Goal: Information Seeking & Learning: Learn about a topic

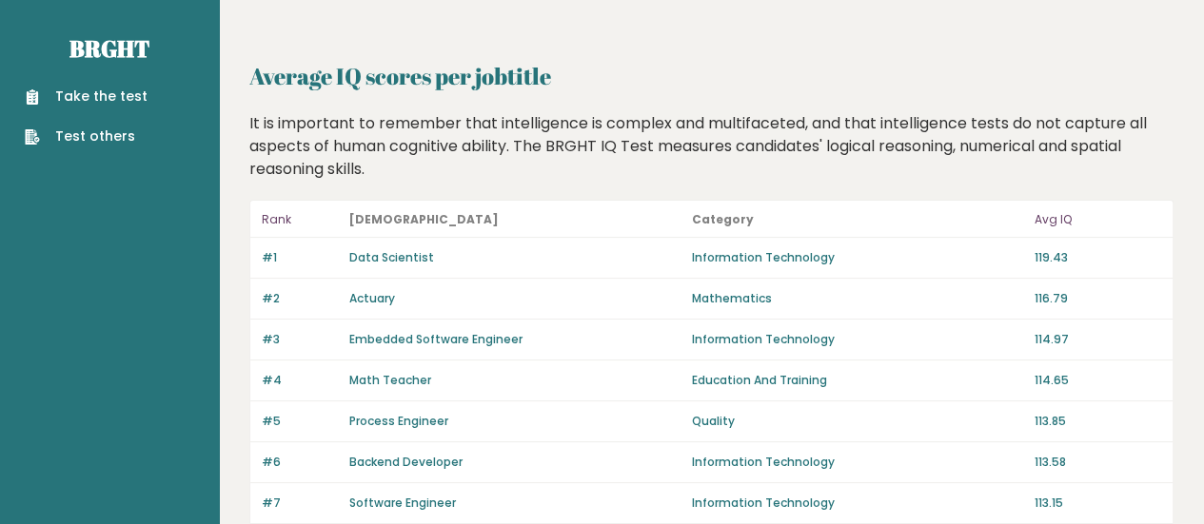
click at [497, 149] on div "It is important to remember that intelligence is complex and multifaceted, and …" at bounding box center [712, 146] width 939 height 69
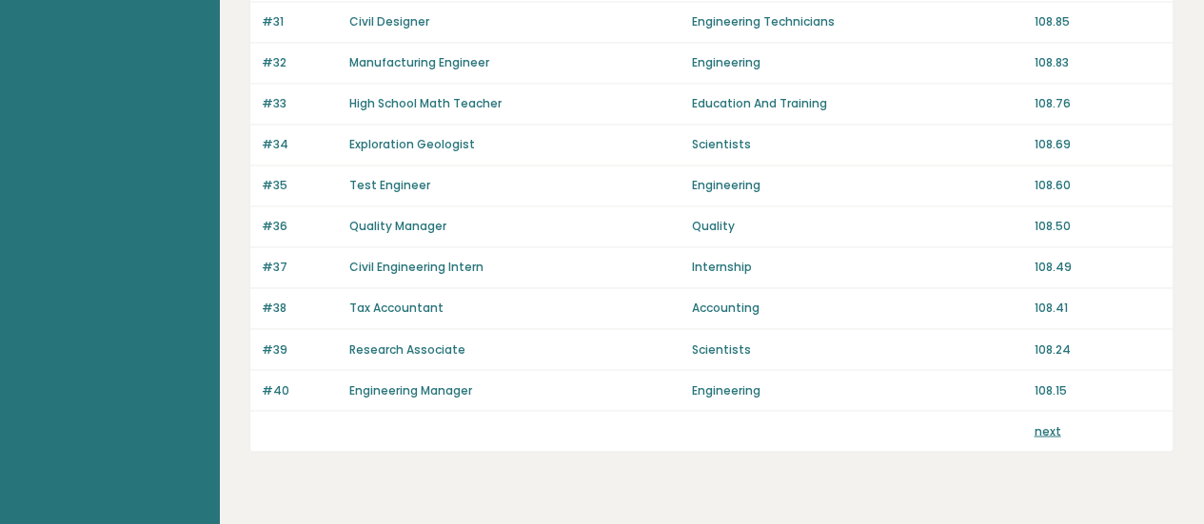
scroll to position [1499, 0]
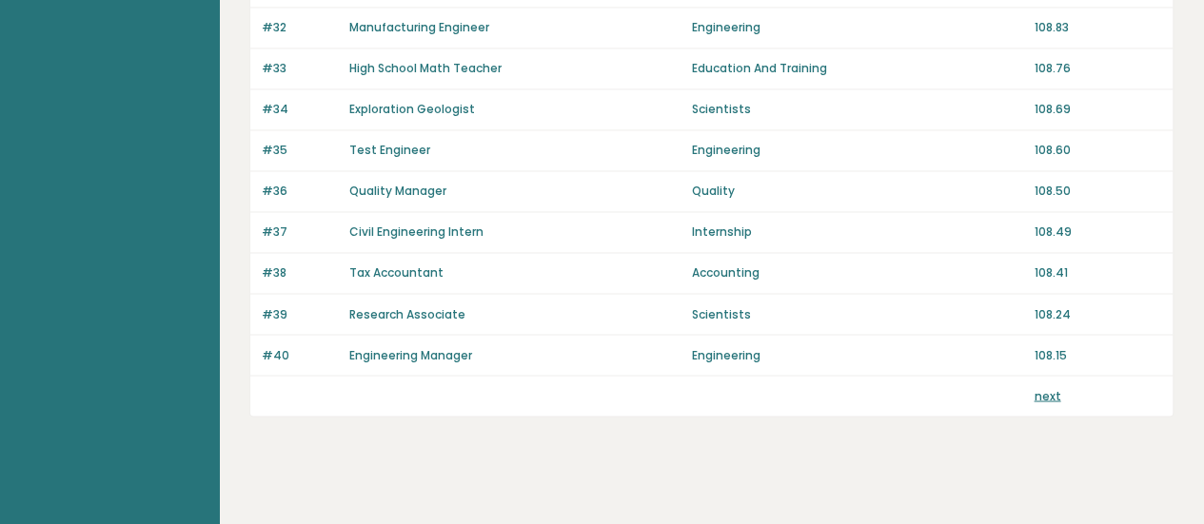
click at [1047, 387] on link "next" at bounding box center [1047, 395] width 27 height 16
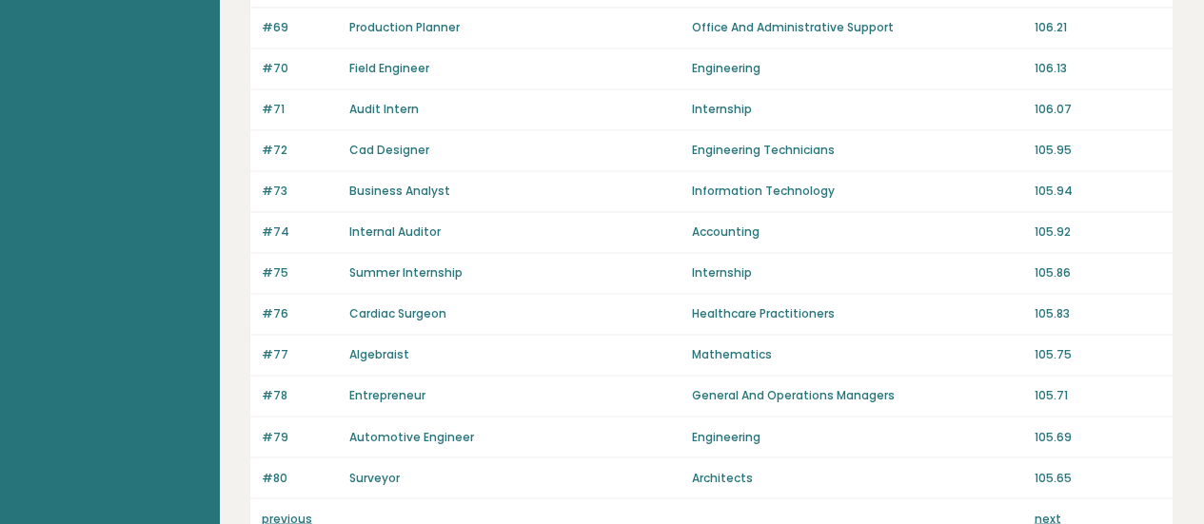
scroll to position [1499, 0]
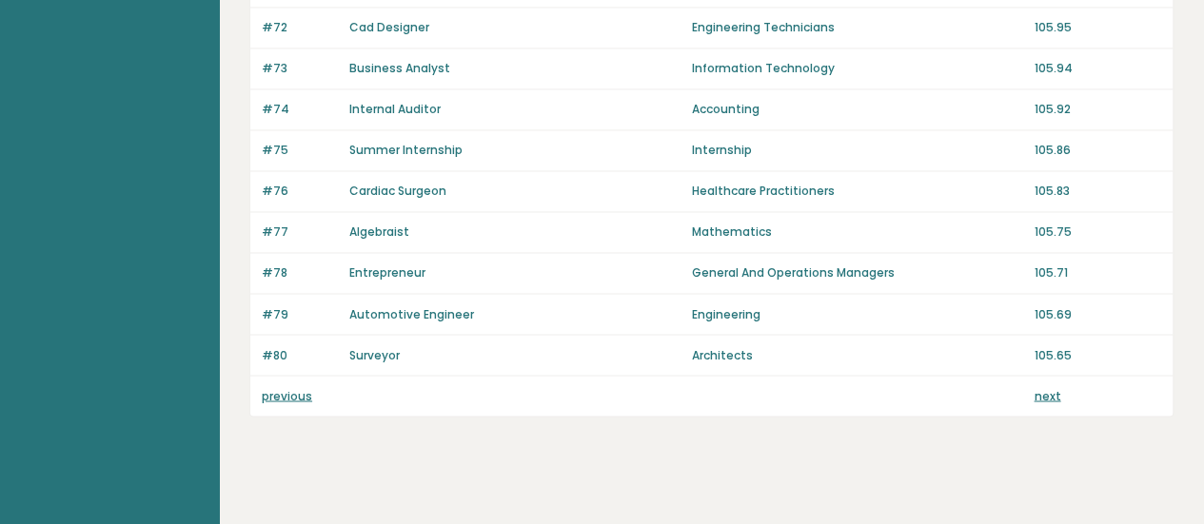
click at [1047, 387] on link "next" at bounding box center [1047, 395] width 27 height 16
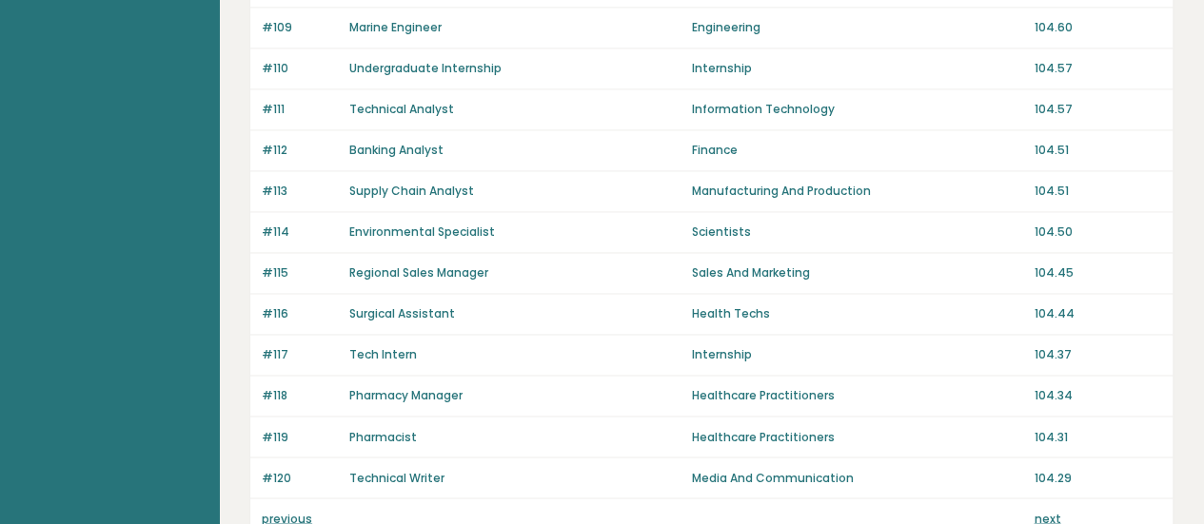
scroll to position [1499, 0]
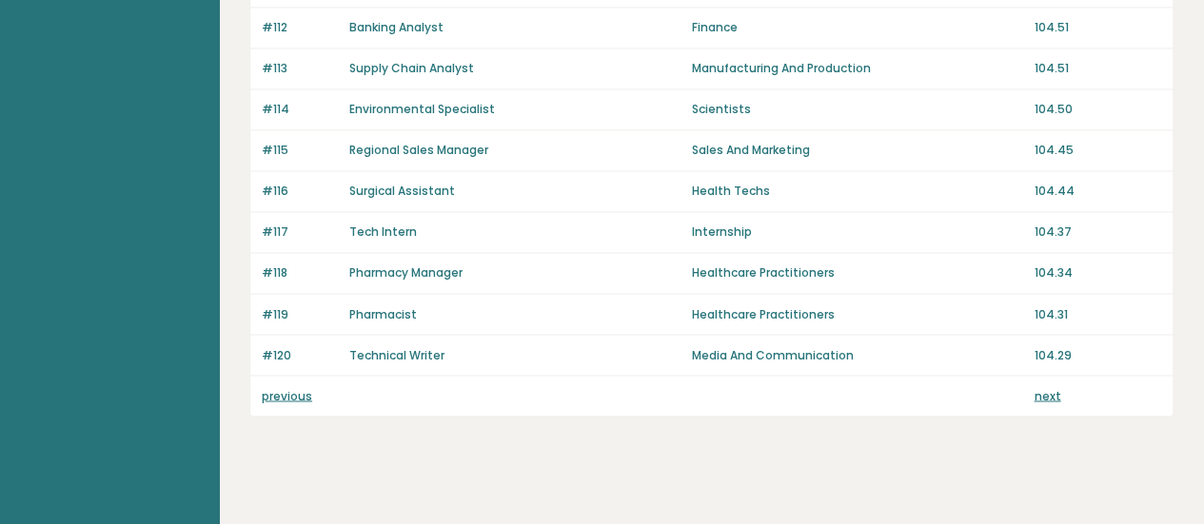
click at [1047, 387] on link "next" at bounding box center [1047, 395] width 27 height 16
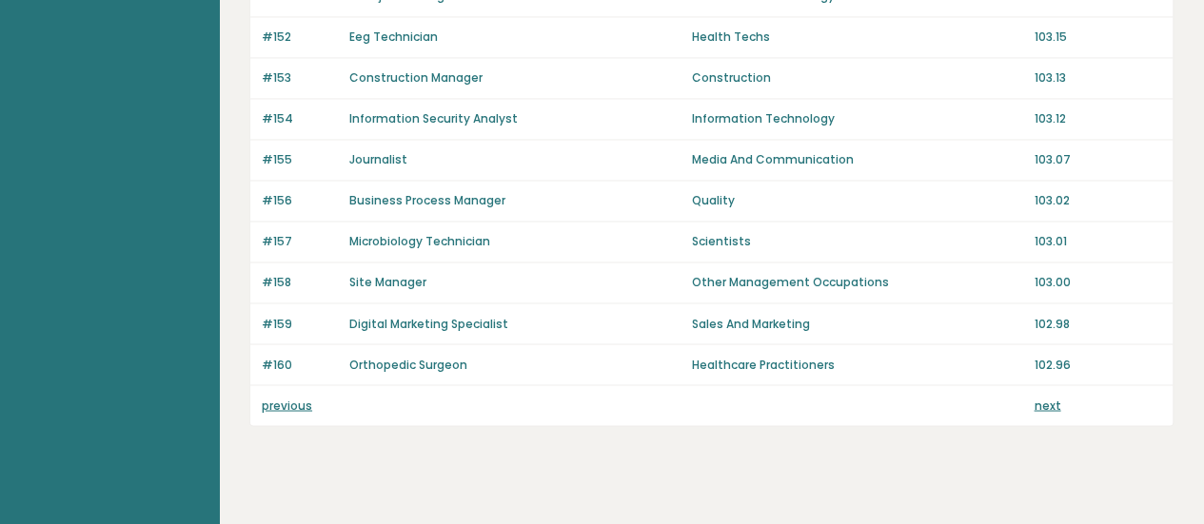
scroll to position [1499, 0]
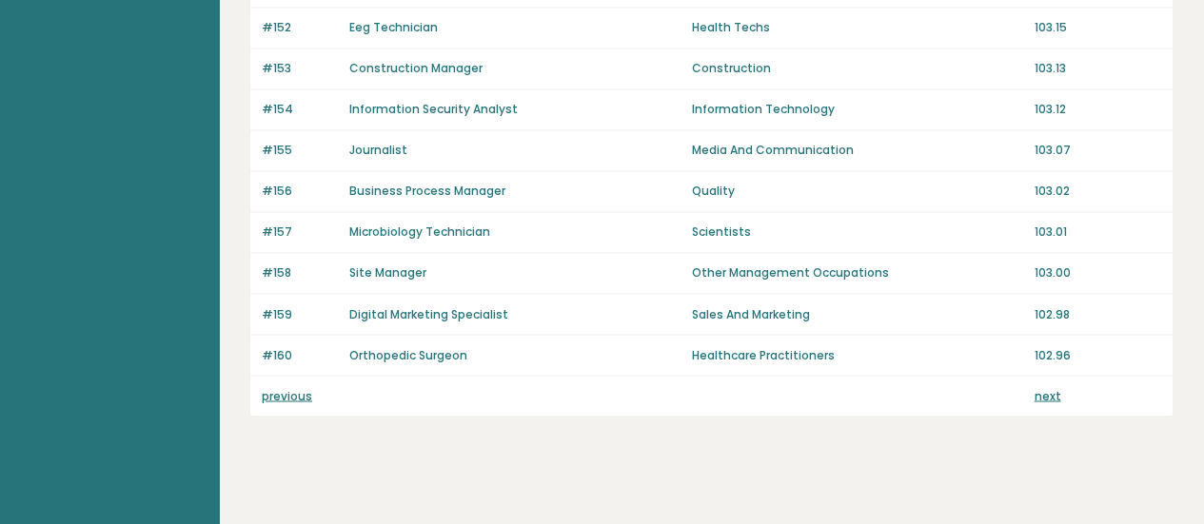
click at [1047, 387] on link "next" at bounding box center [1047, 395] width 27 height 16
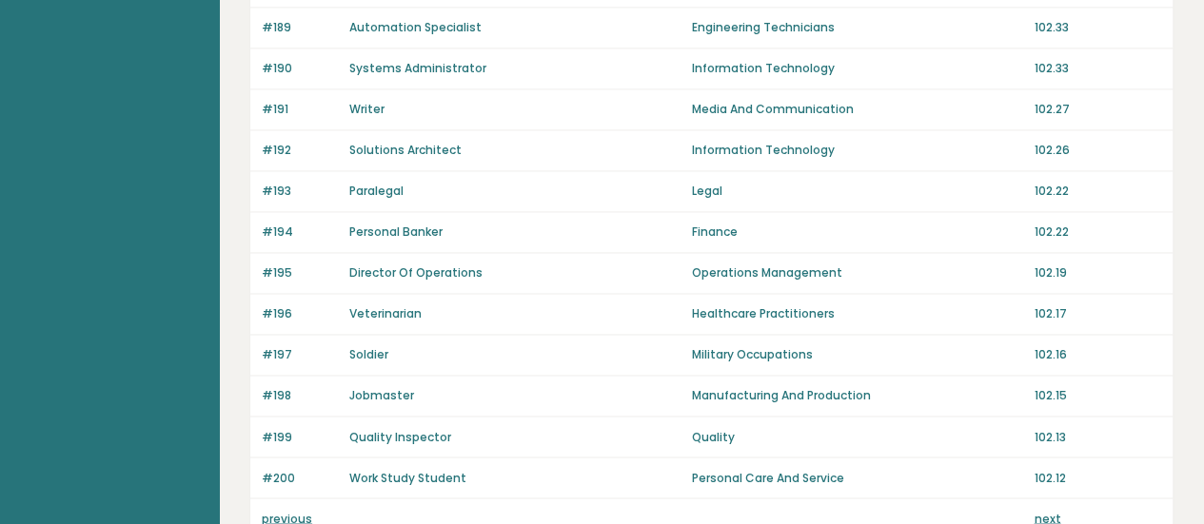
scroll to position [1499, 0]
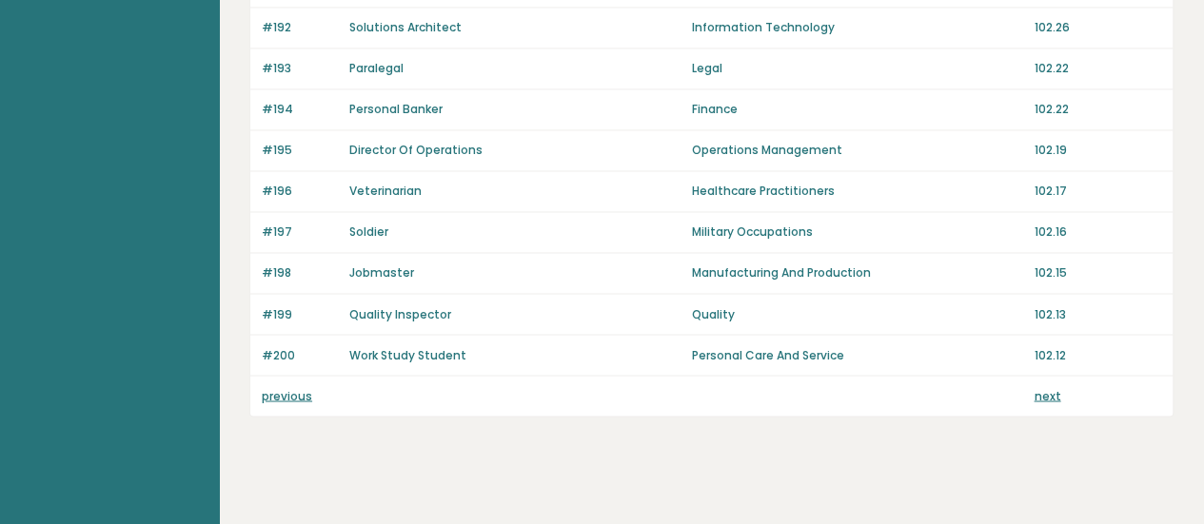
click at [1047, 387] on link "next" at bounding box center [1047, 395] width 27 height 16
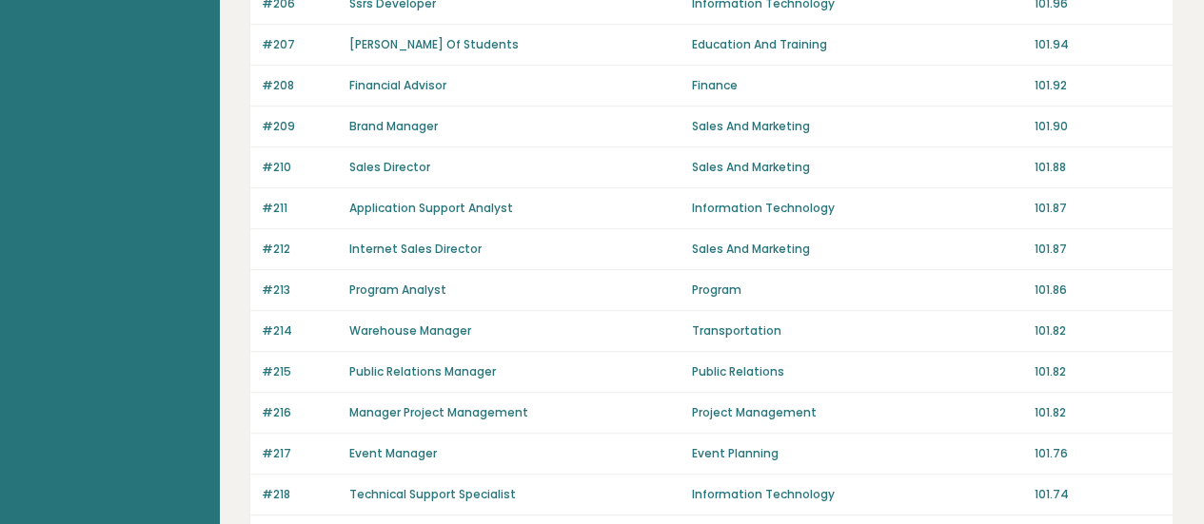
scroll to position [1499, 0]
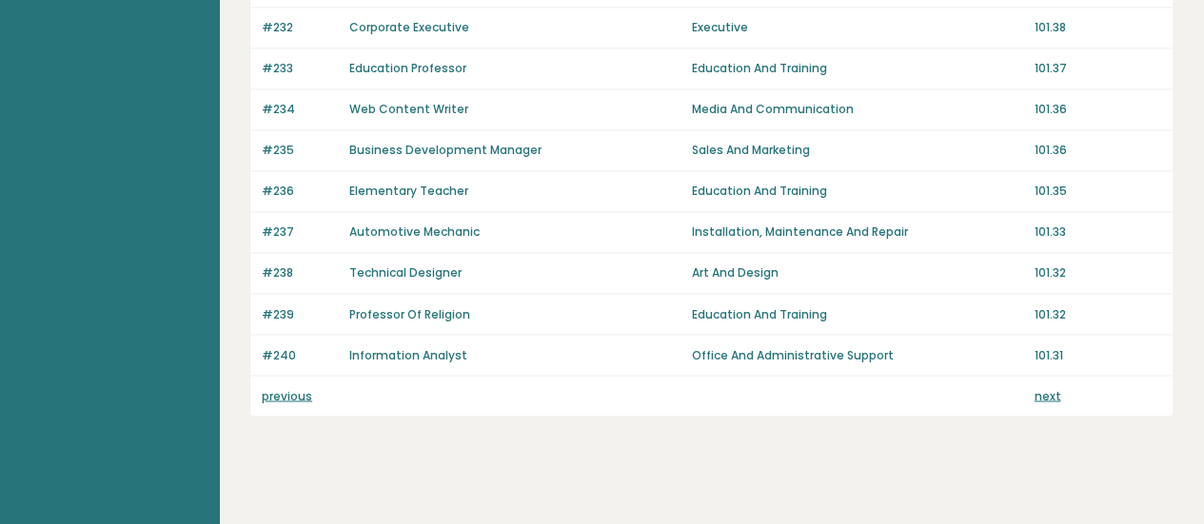
click at [1047, 387] on link "next" at bounding box center [1047, 395] width 27 height 16
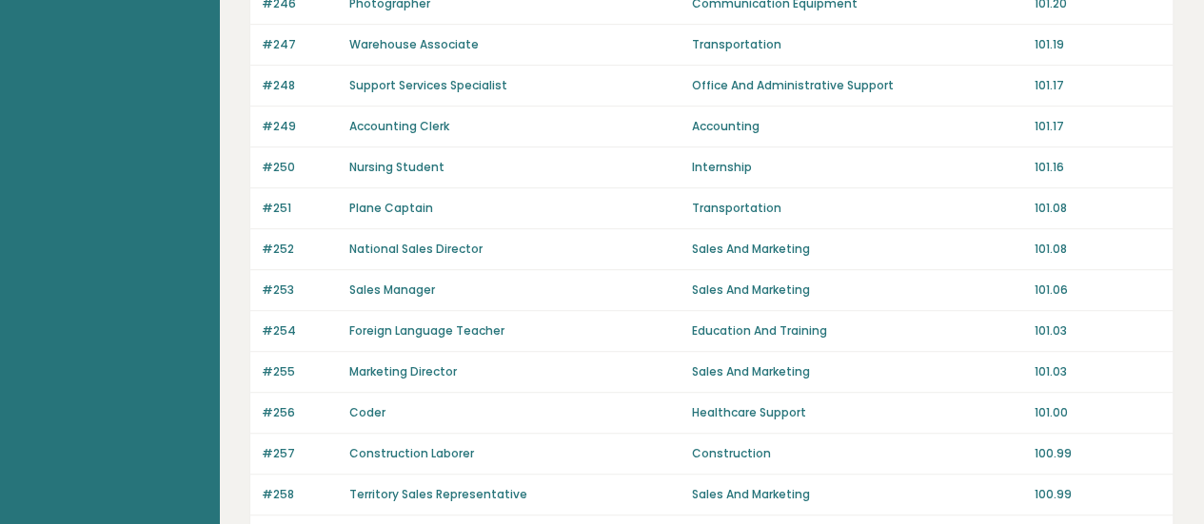
scroll to position [1499, 0]
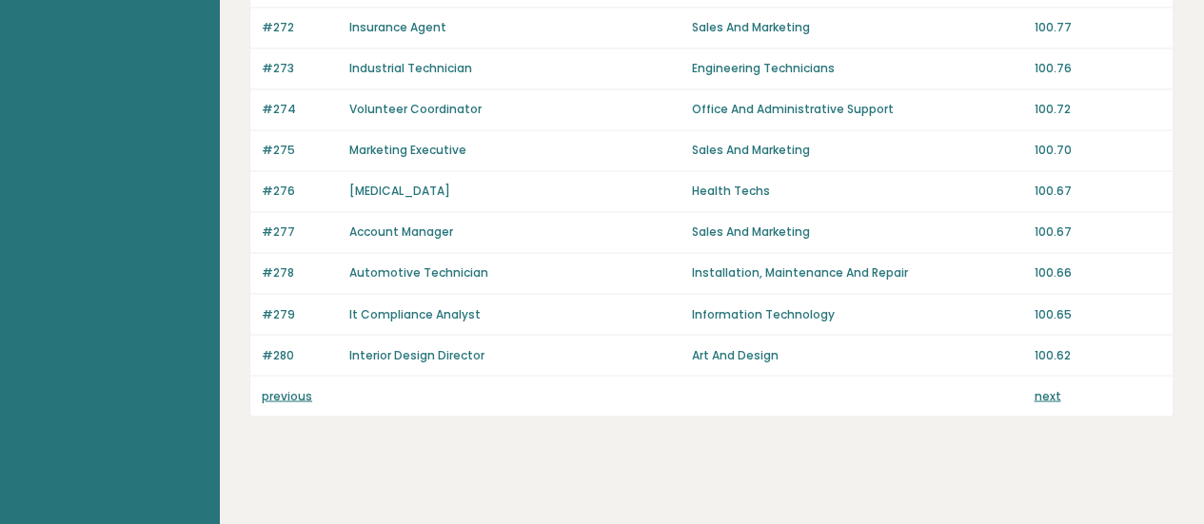
click at [1047, 387] on link "next" at bounding box center [1047, 395] width 27 height 16
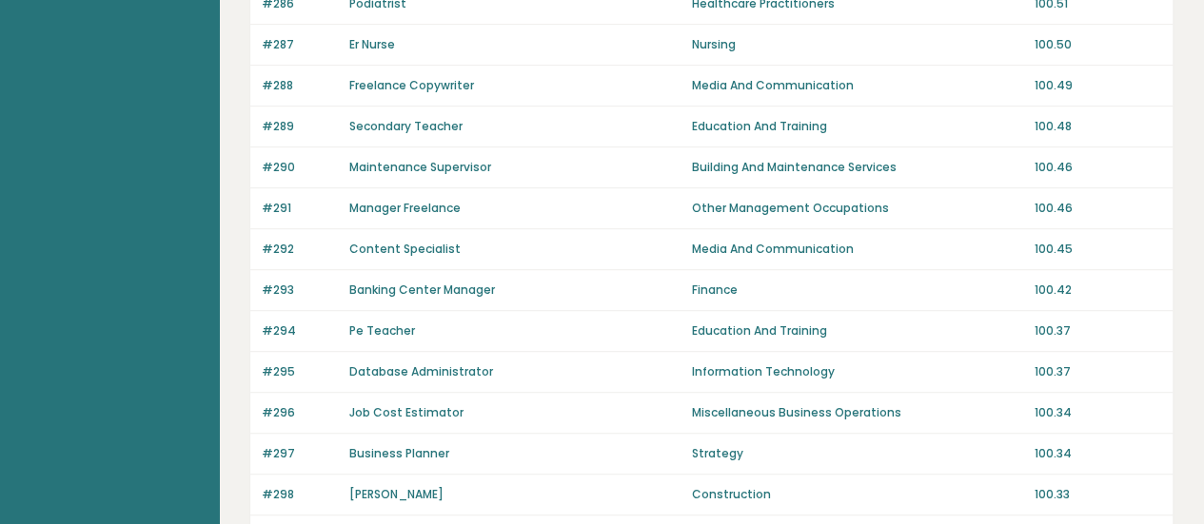
scroll to position [1499, 0]
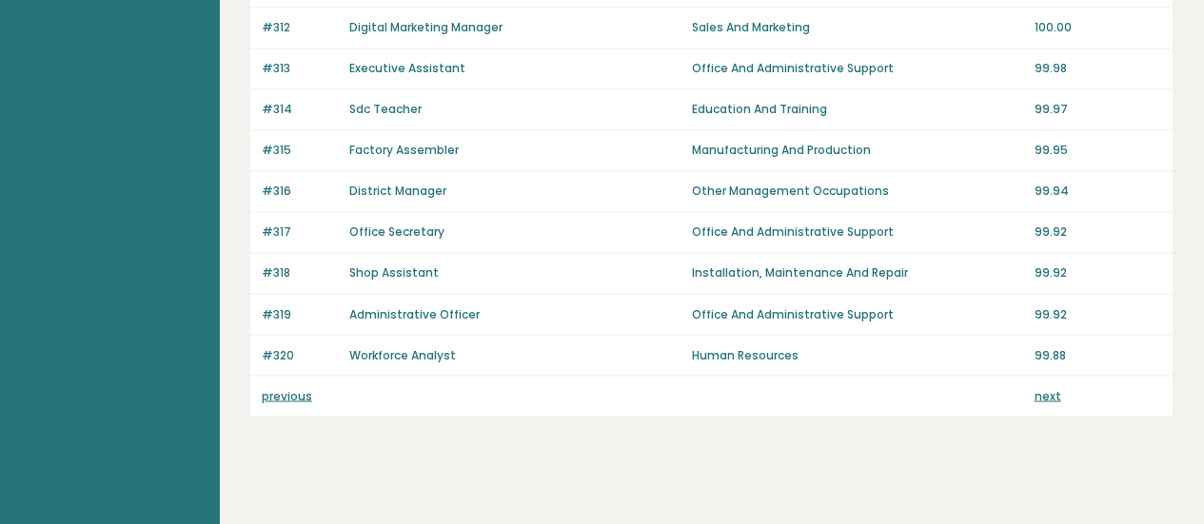
click at [1047, 387] on link "next" at bounding box center [1047, 395] width 27 height 16
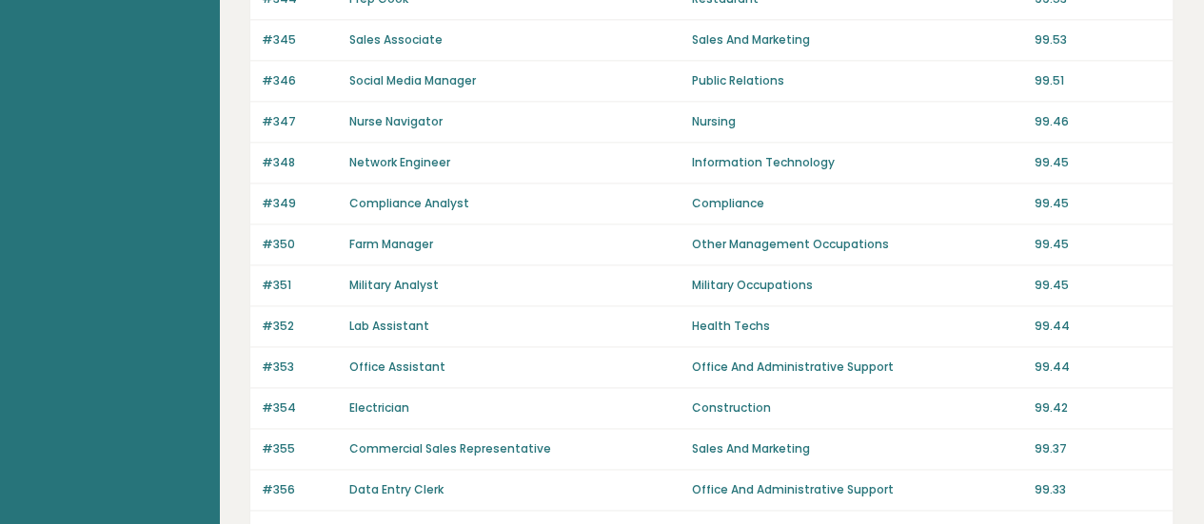
scroll to position [1499, 0]
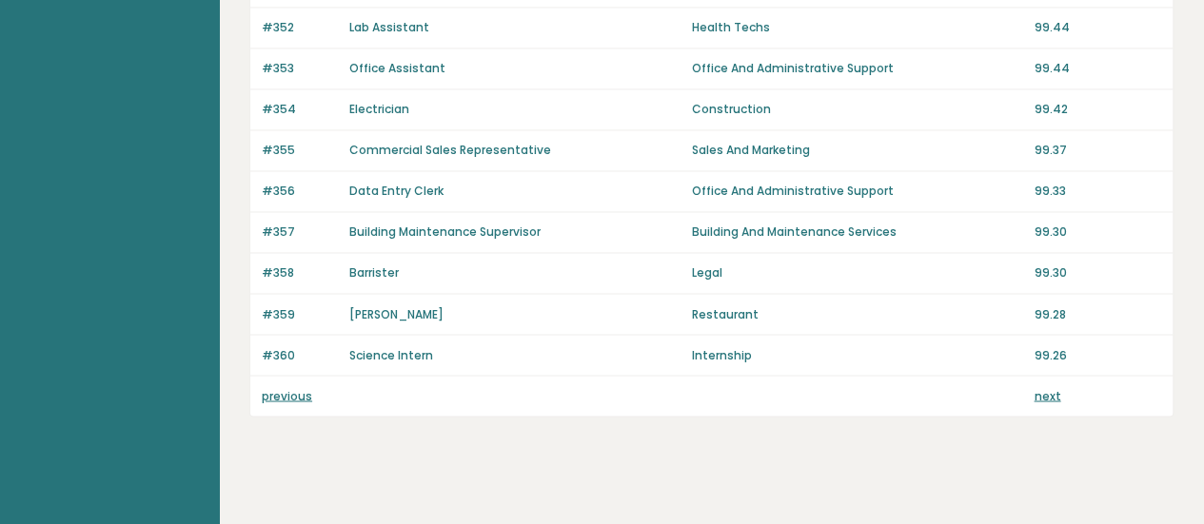
click at [1047, 387] on link "next" at bounding box center [1047, 395] width 27 height 16
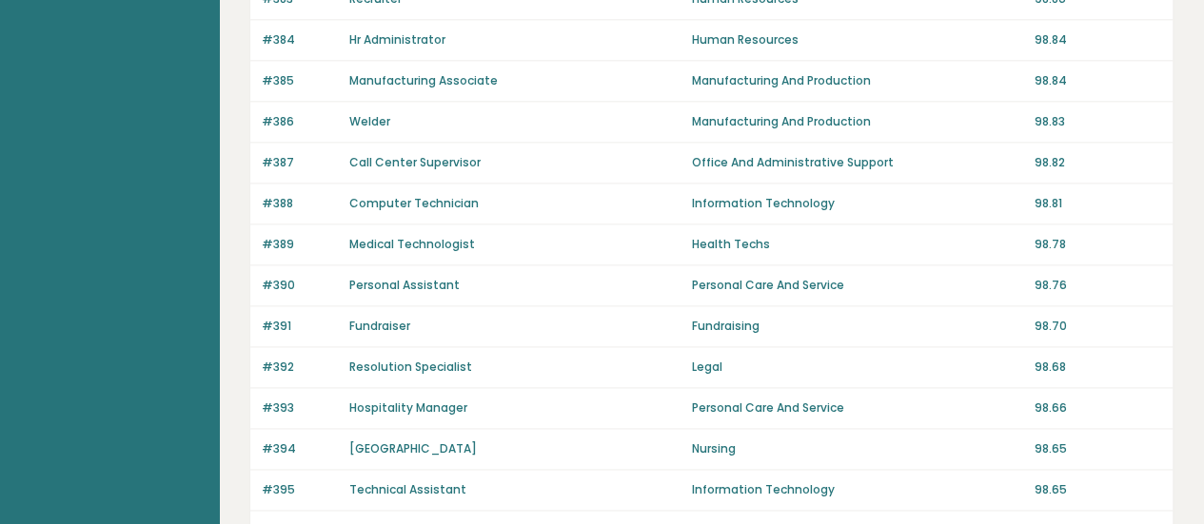
scroll to position [1499, 0]
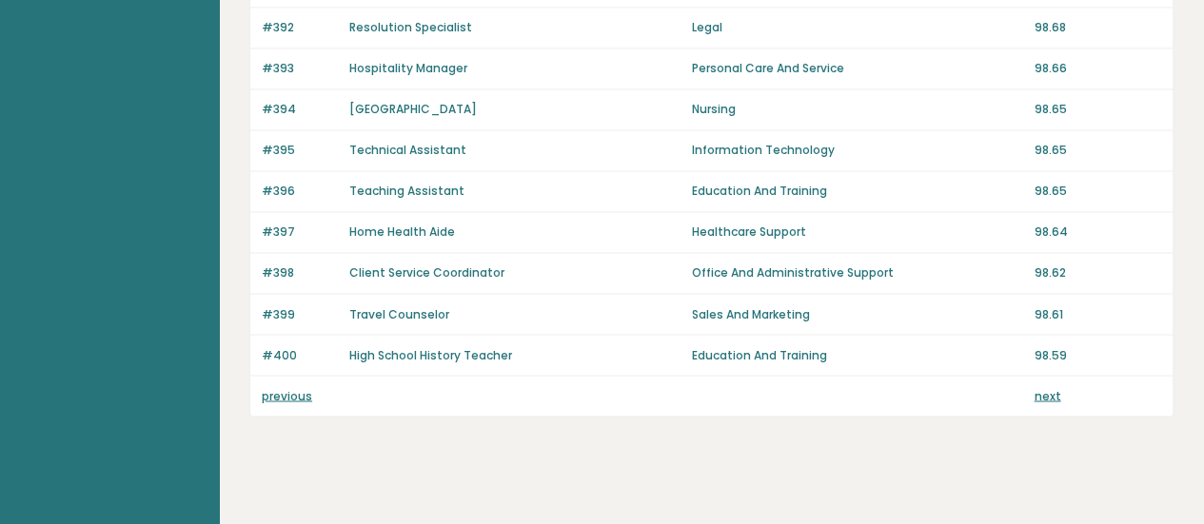
click at [1047, 387] on link "next" at bounding box center [1047, 395] width 27 height 16
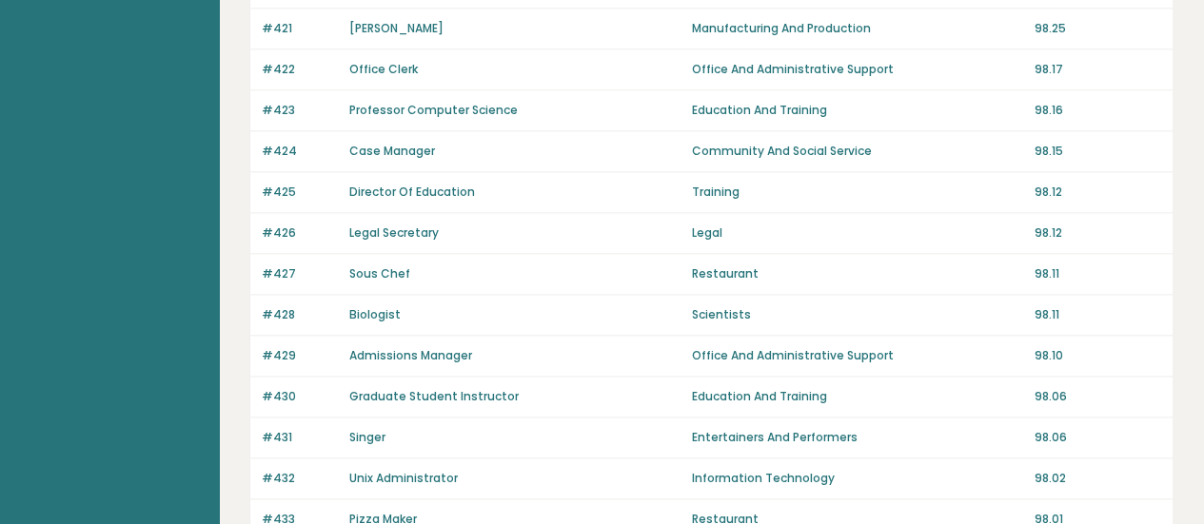
scroll to position [1499, 0]
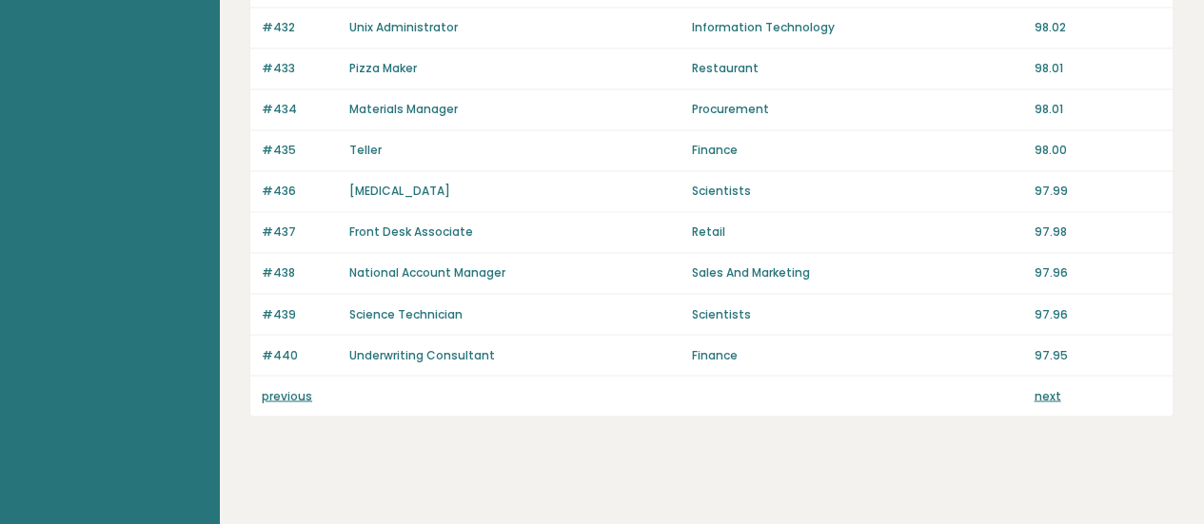
click at [1047, 387] on link "next" at bounding box center [1047, 395] width 27 height 16
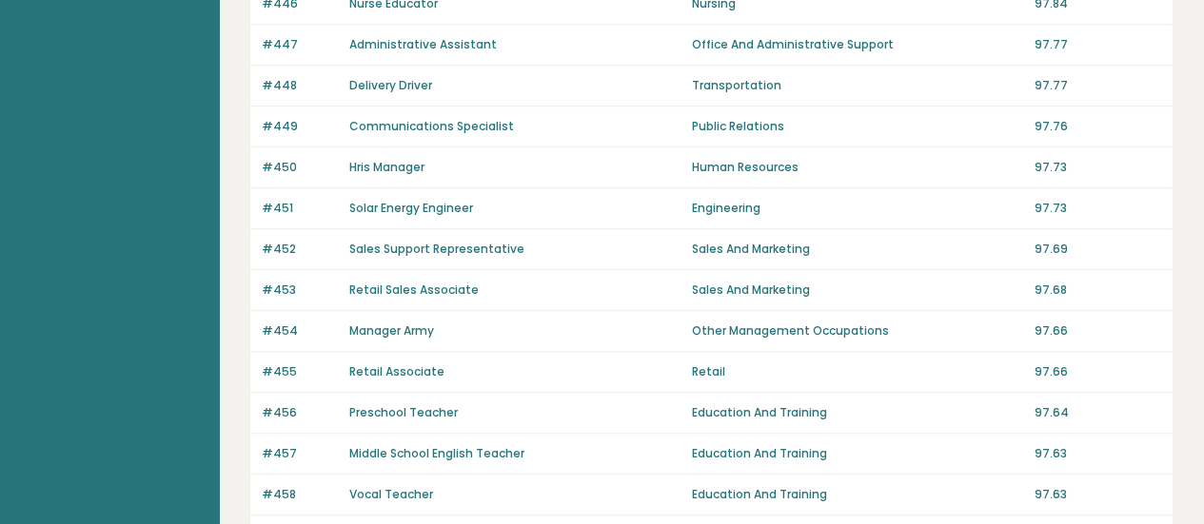
scroll to position [1499, 0]
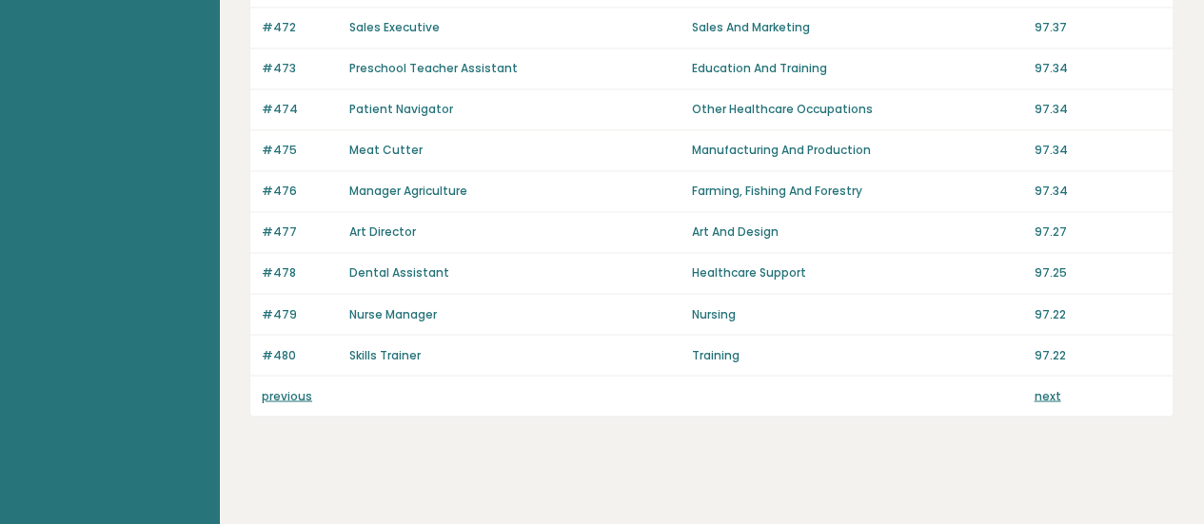
click at [1047, 387] on link "next" at bounding box center [1047, 395] width 27 height 16
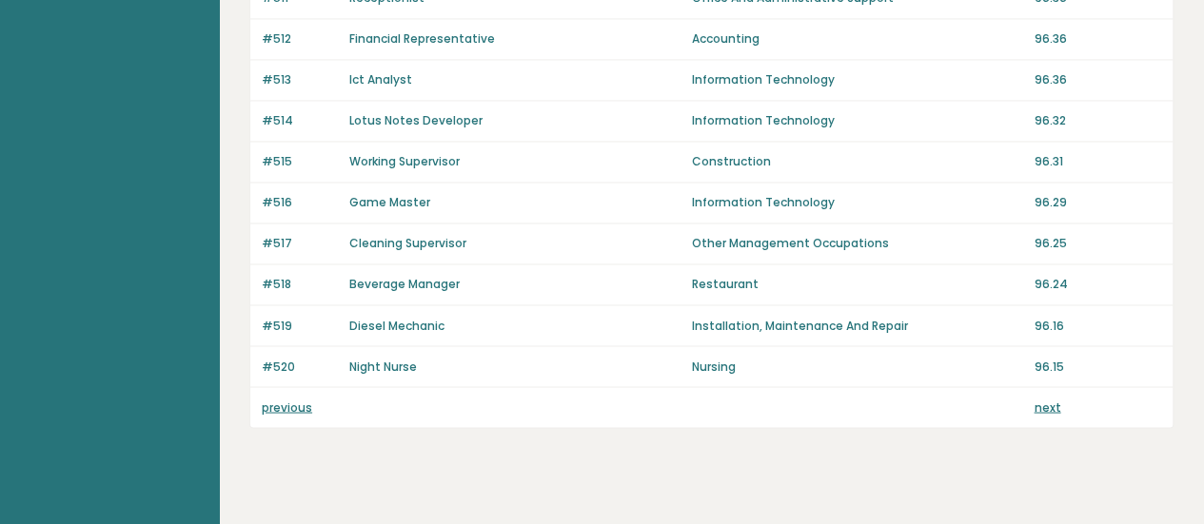
scroll to position [1499, 0]
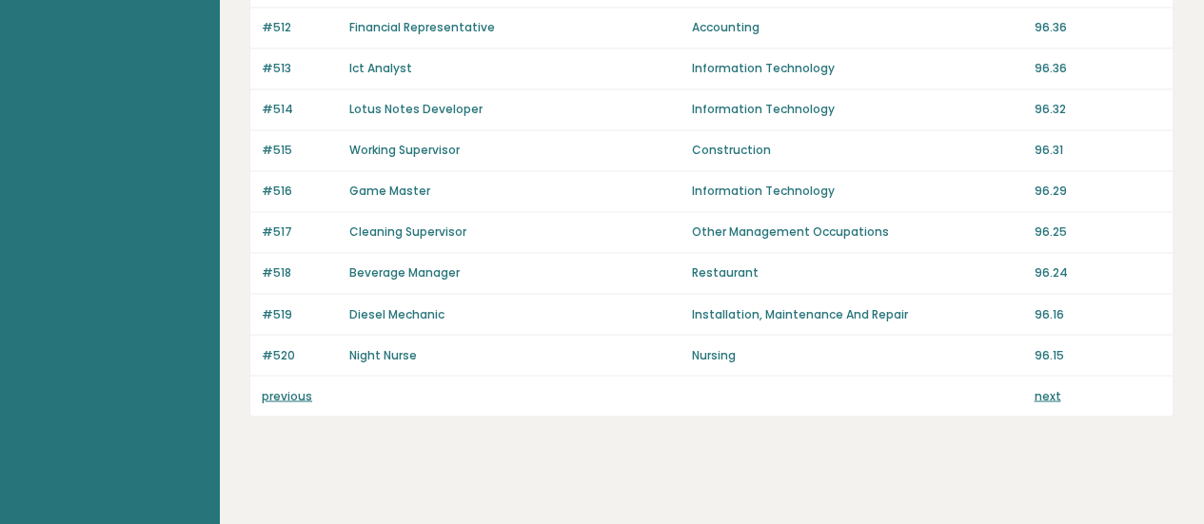
click at [1047, 387] on link "next" at bounding box center [1047, 395] width 27 height 16
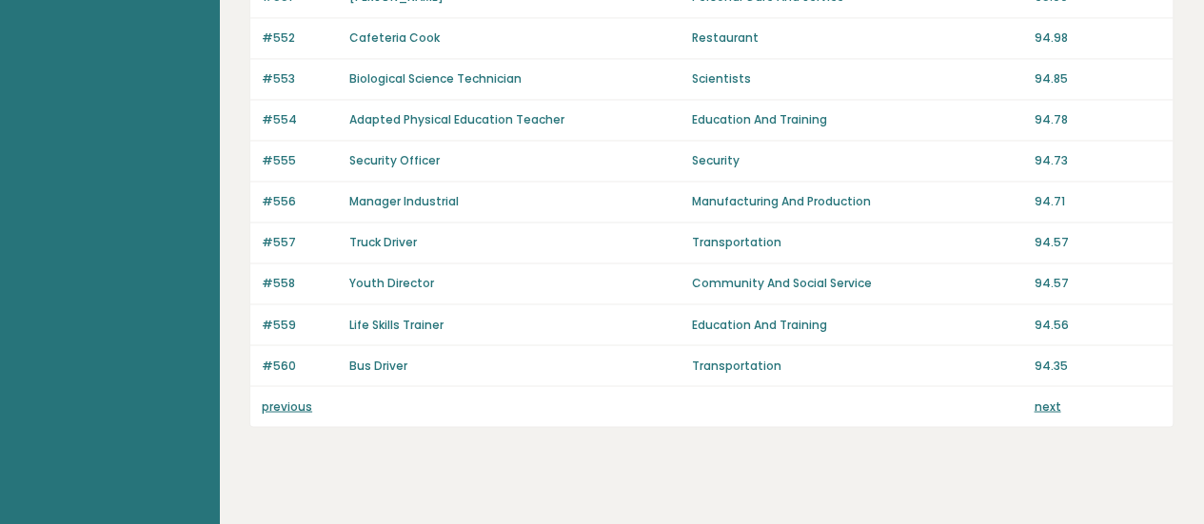
scroll to position [1499, 0]
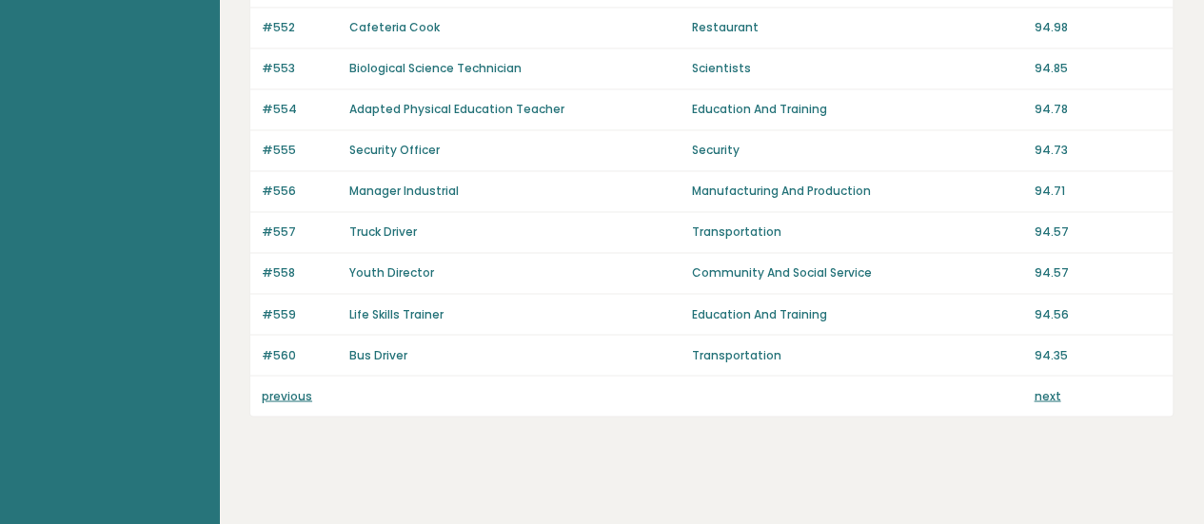
click at [1047, 387] on link "next" at bounding box center [1047, 395] width 27 height 16
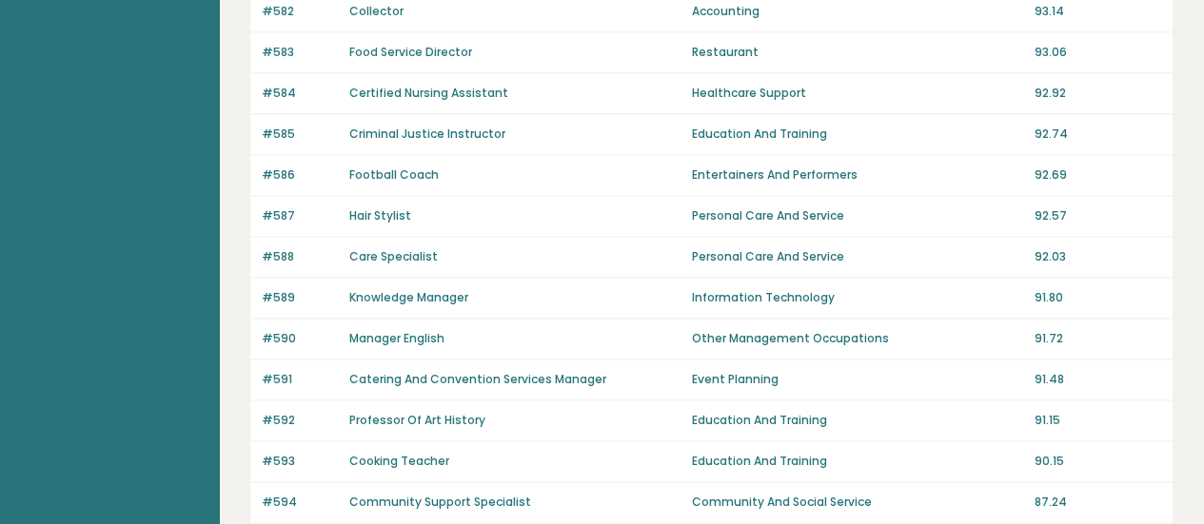
scroll to position [1256, 0]
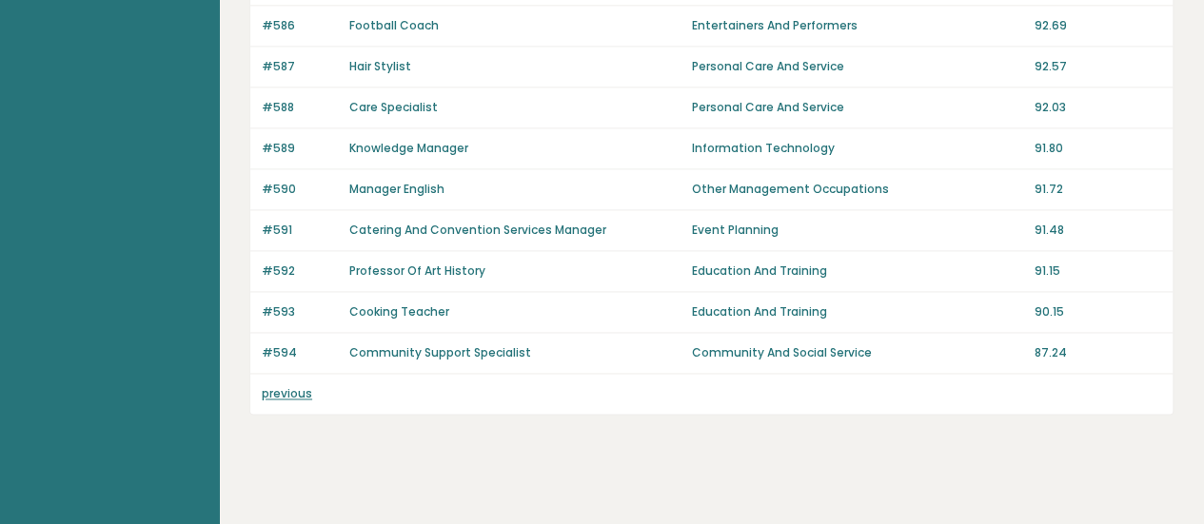
click at [1047, 382] on div "previous" at bounding box center [711, 394] width 922 height 40
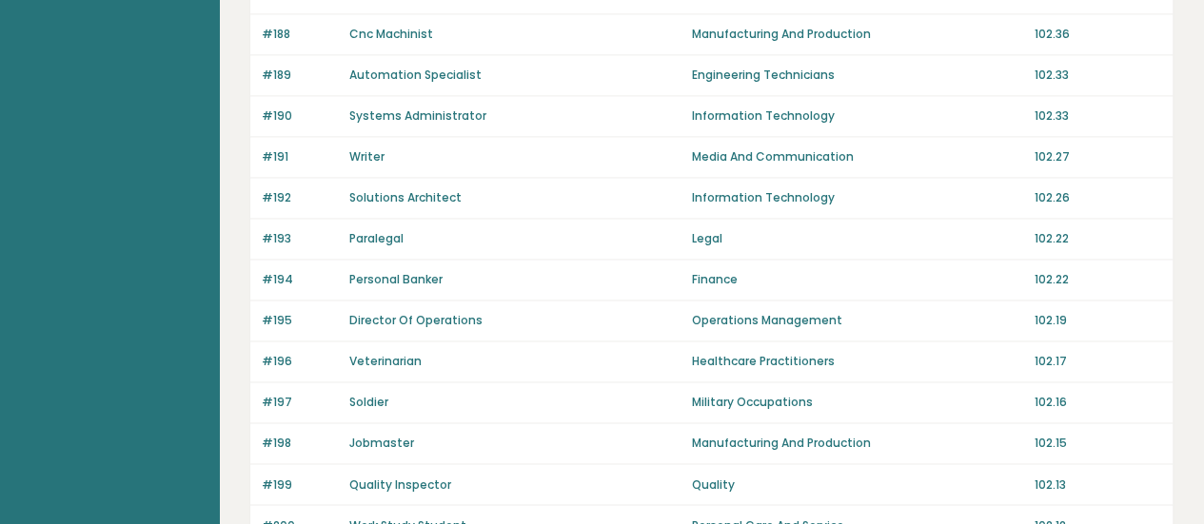
scroll to position [1432, 0]
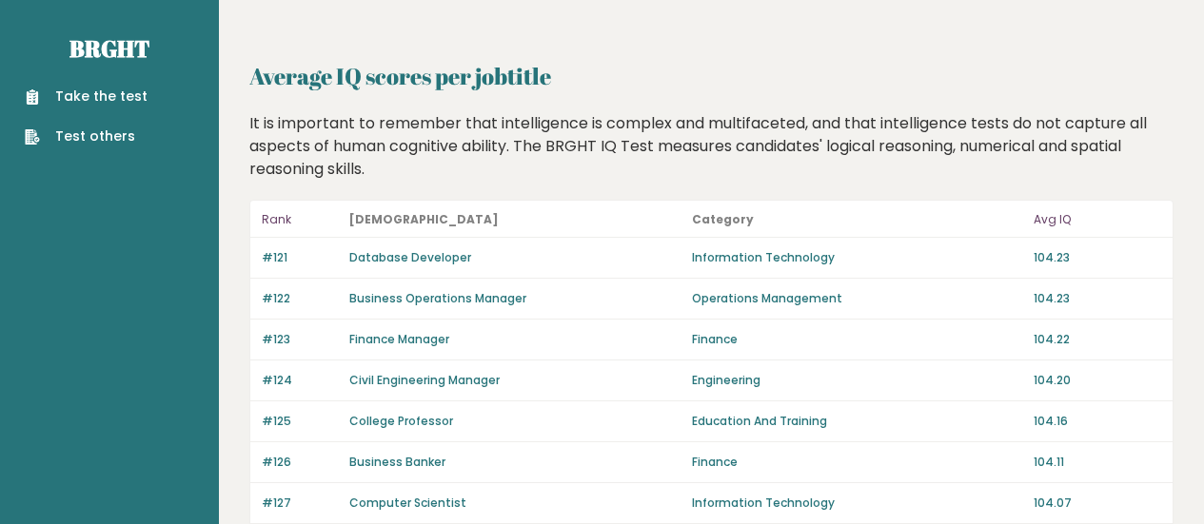
scroll to position [965, 0]
